Goal: Information Seeking & Learning: Learn about a topic

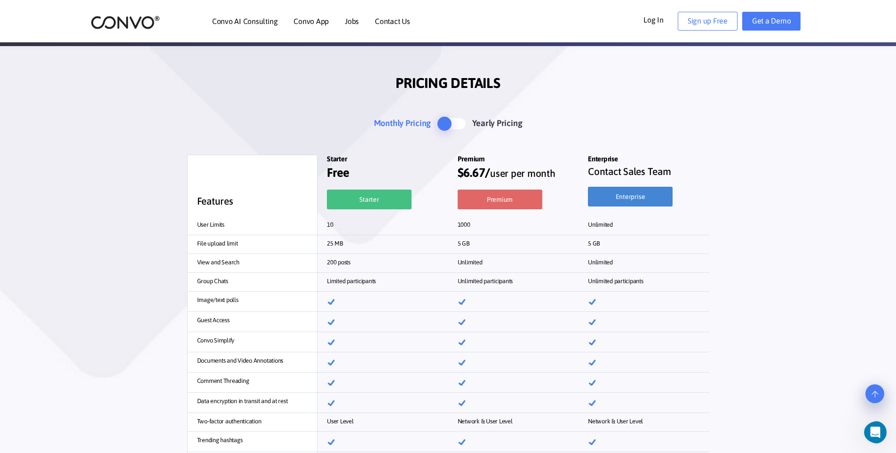
scroll to position [232, 0]
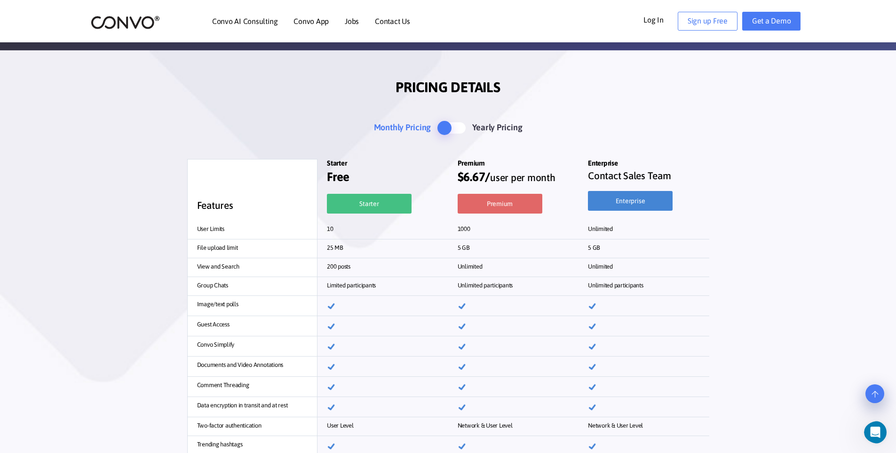
click at [452, 126] on span at bounding box center [451, 127] width 28 height 11
click at [442, 126] on span at bounding box center [451, 127] width 28 height 11
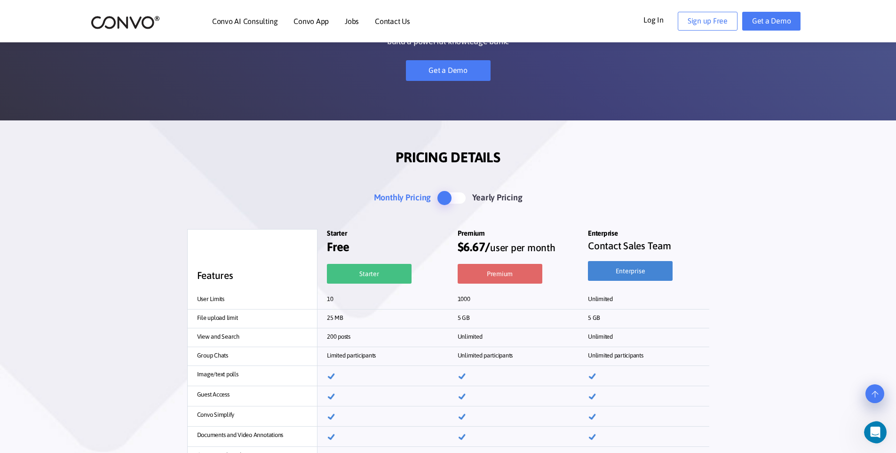
scroll to position [0, 0]
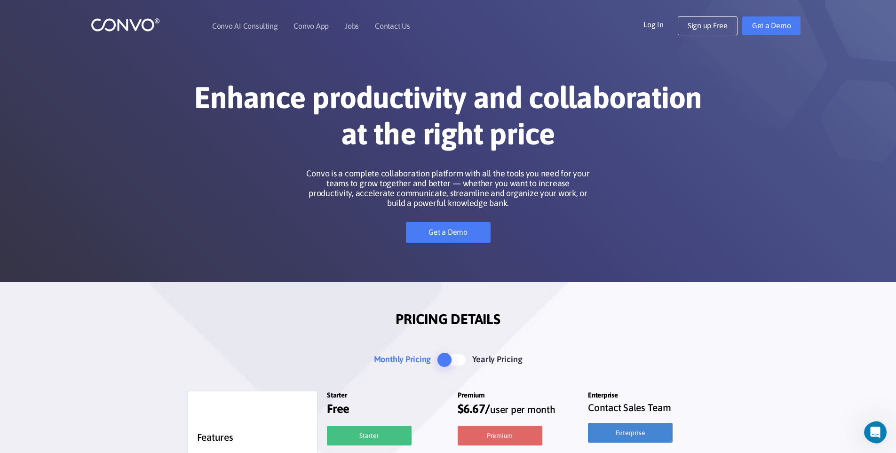
click at [134, 24] on img at bounding box center [125, 24] width 69 height 15
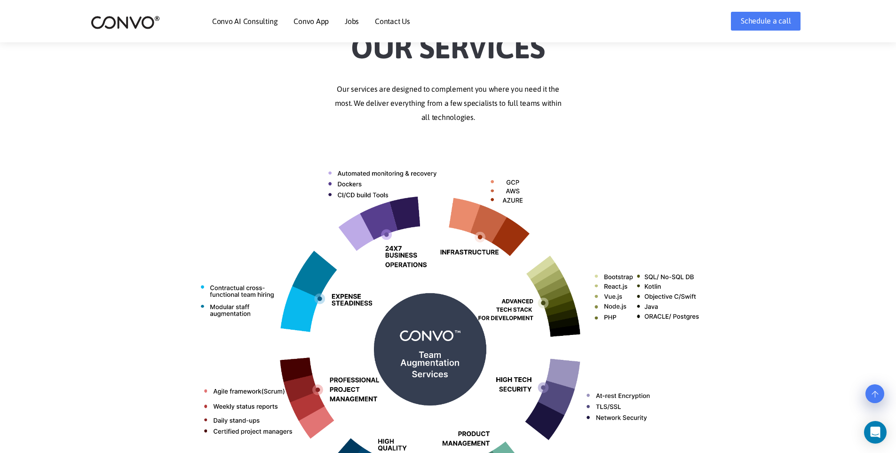
scroll to position [210, 0]
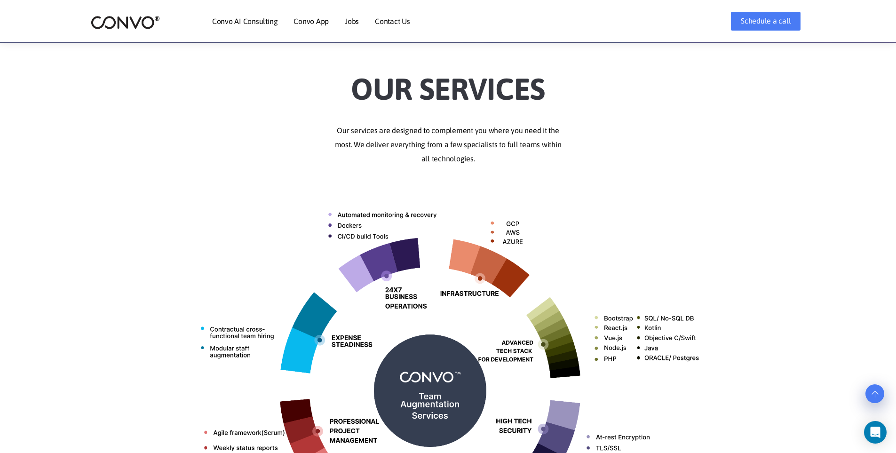
click at [585, 130] on p "Our services are designed to complement you where you need it the most. We deli…" at bounding box center [448, 145] width 522 height 42
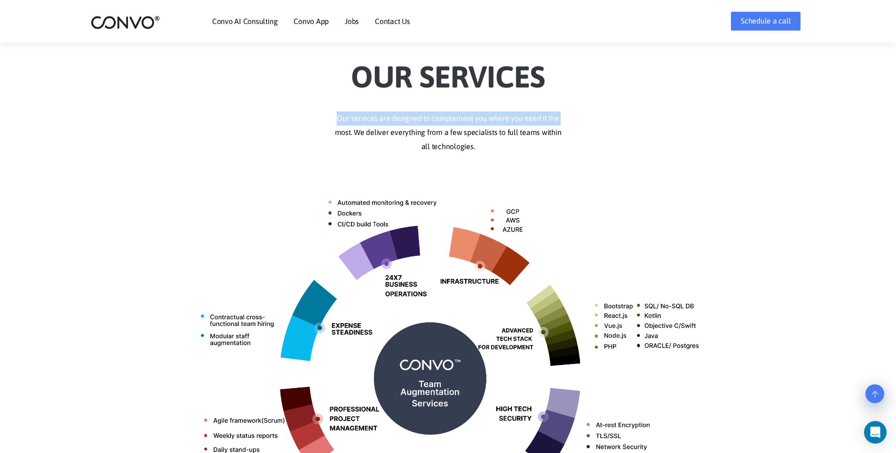
scroll to position [241, 0]
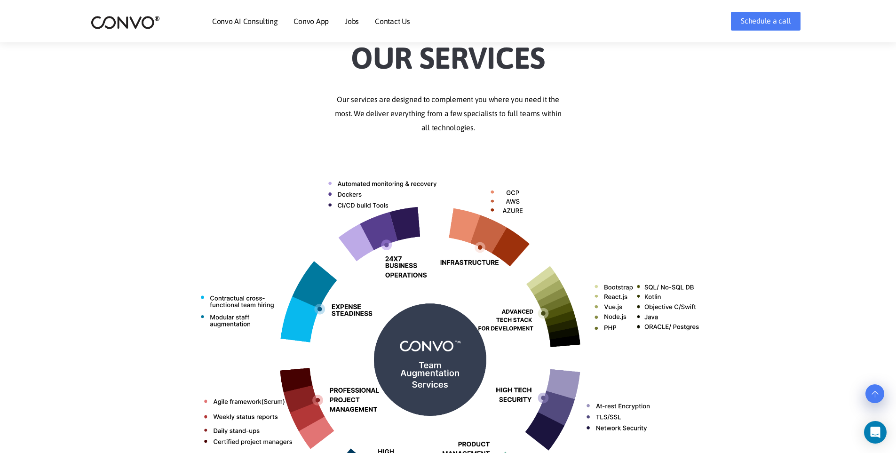
click at [376, 106] on p "Our services are designed to complement you where you need it the most. We deli…" at bounding box center [448, 114] width 522 height 42
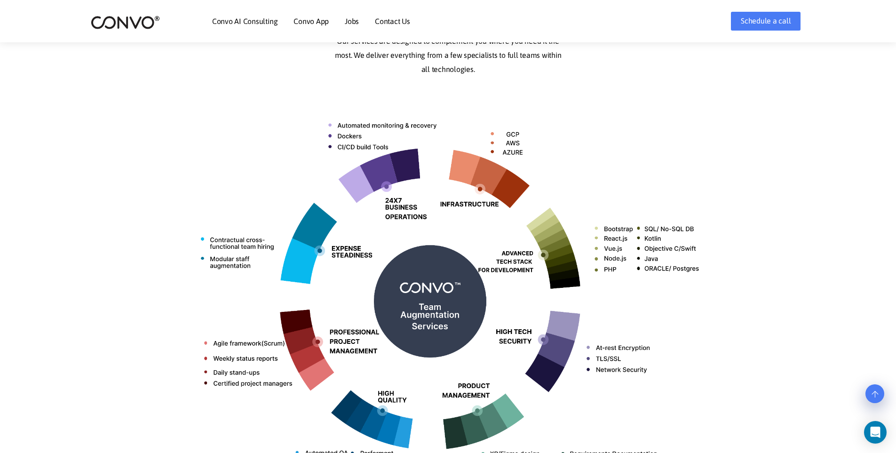
scroll to position [0, 0]
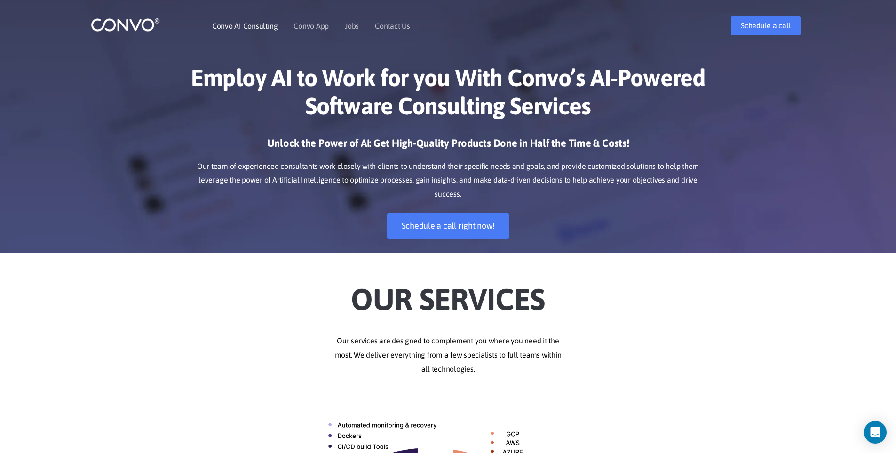
click at [247, 27] on link "Convo AI Consulting" at bounding box center [244, 26] width 65 height 8
click at [255, 26] on link "Convo AI Consulting" at bounding box center [244, 26] width 65 height 8
